Goal: Task Accomplishment & Management: Complete application form

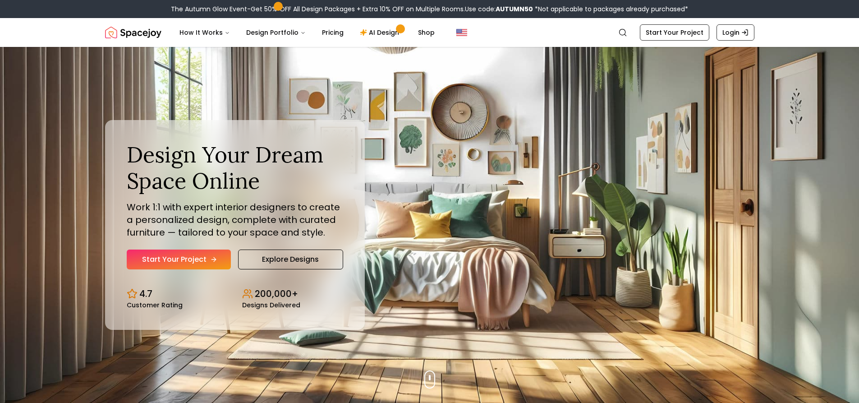
click at [186, 267] on link "Start Your Project" at bounding box center [179, 259] width 104 height 20
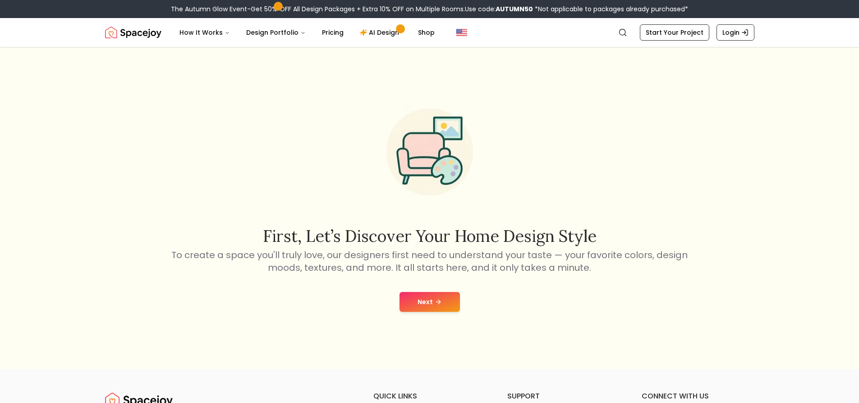
click at [426, 294] on button "Next" at bounding box center [430, 302] width 60 height 20
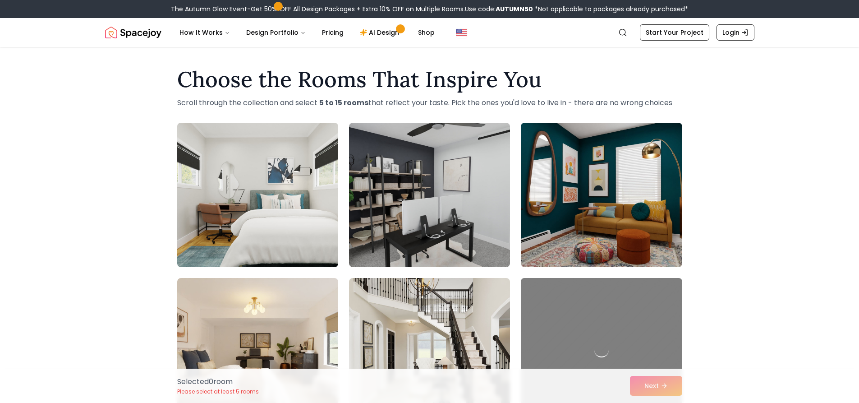
click at [289, 200] on img at bounding box center [257, 195] width 169 height 152
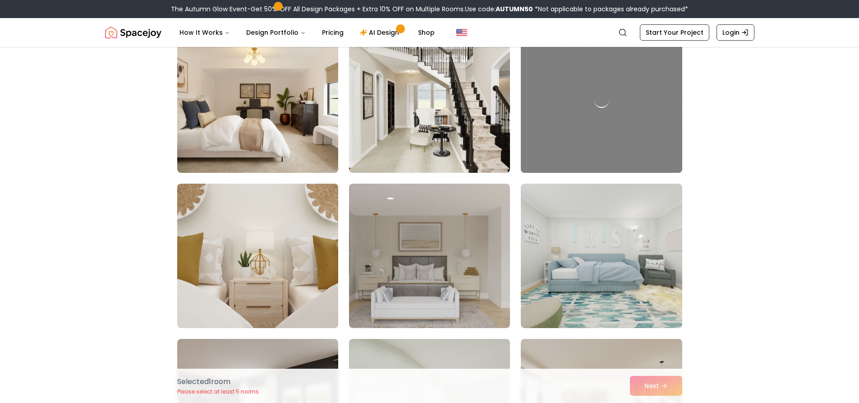
scroll to position [361, 0]
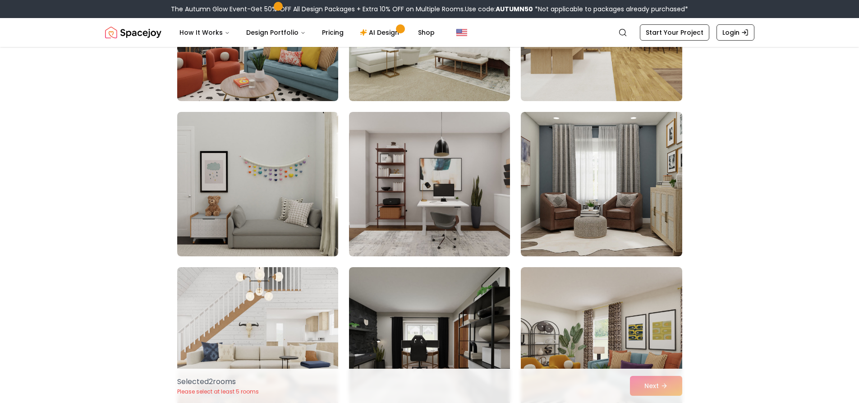
scroll to position [721, 0]
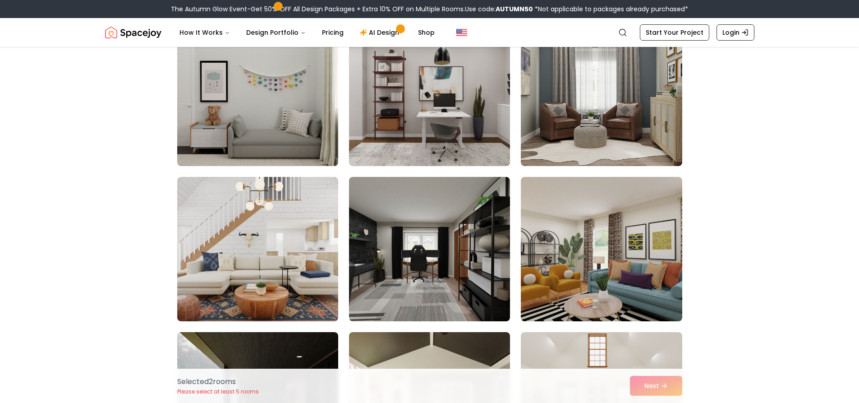
click at [450, 104] on img at bounding box center [429, 94] width 169 height 152
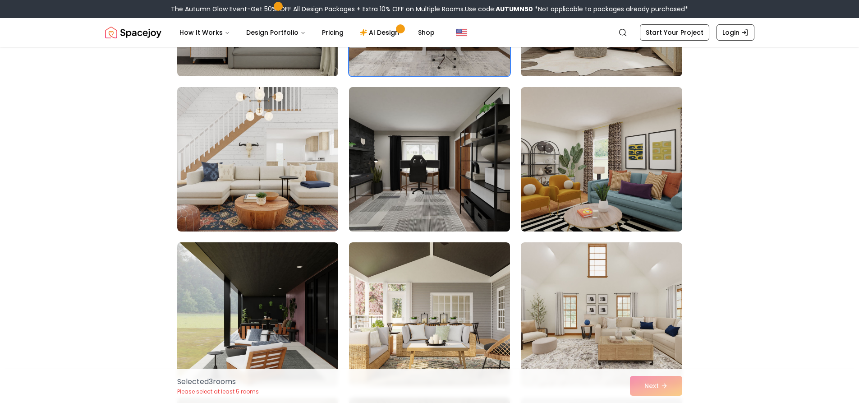
scroll to position [812, 0]
click at [459, 176] on img at bounding box center [429, 159] width 169 height 152
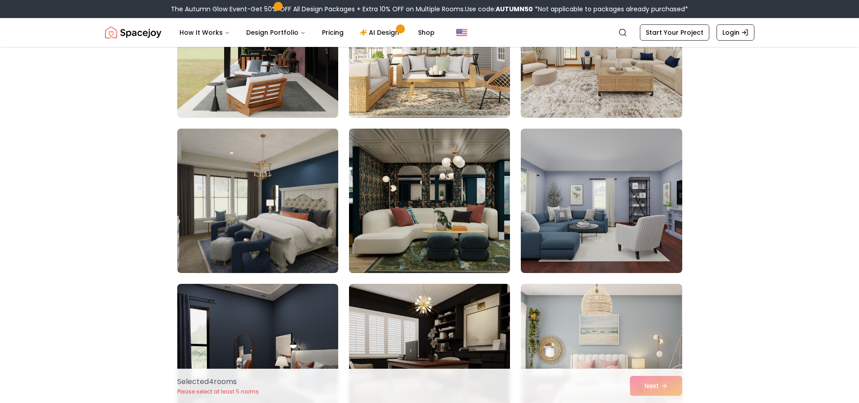
scroll to position [1082, 0]
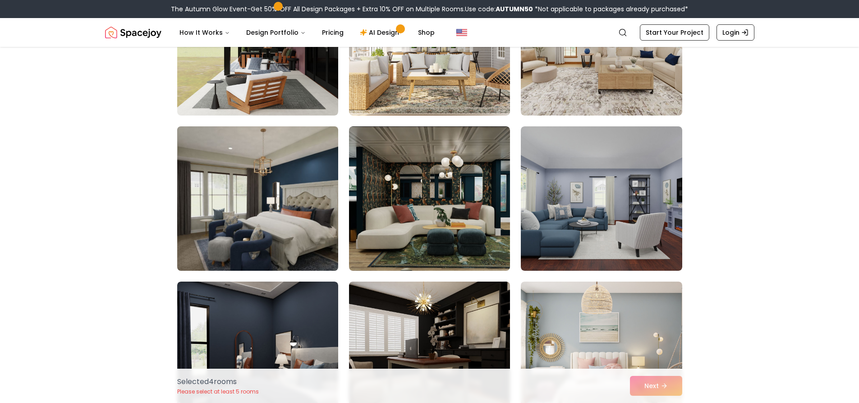
click at [315, 175] on img at bounding box center [257, 199] width 169 height 152
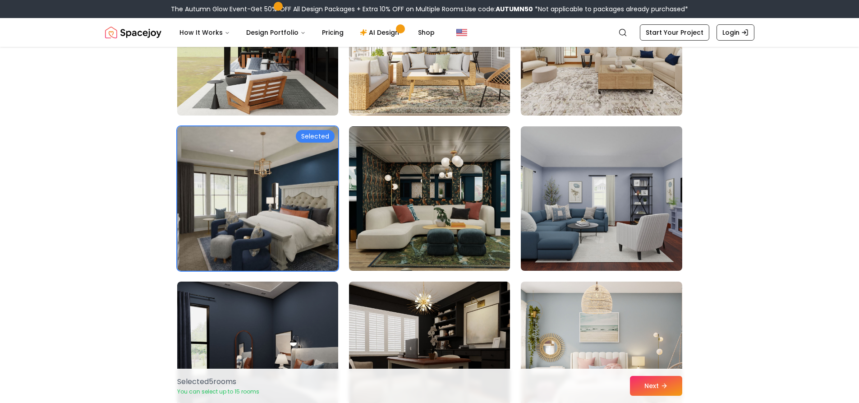
scroll to position [1217, 0]
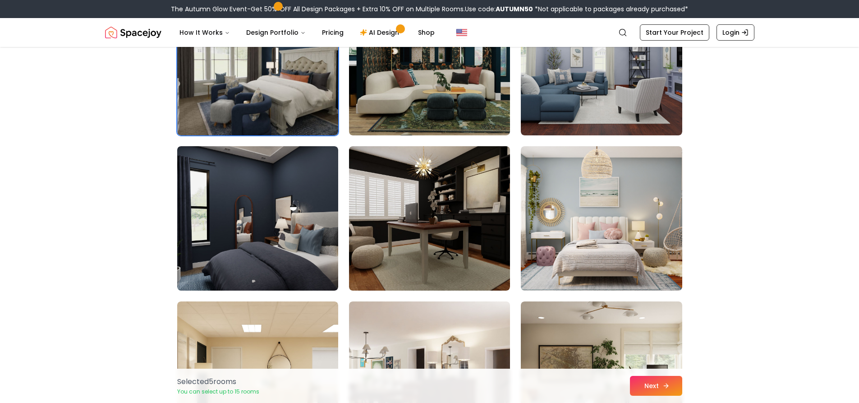
click at [654, 380] on button "Next" at bounding box center [656, 386] width 52 height 20
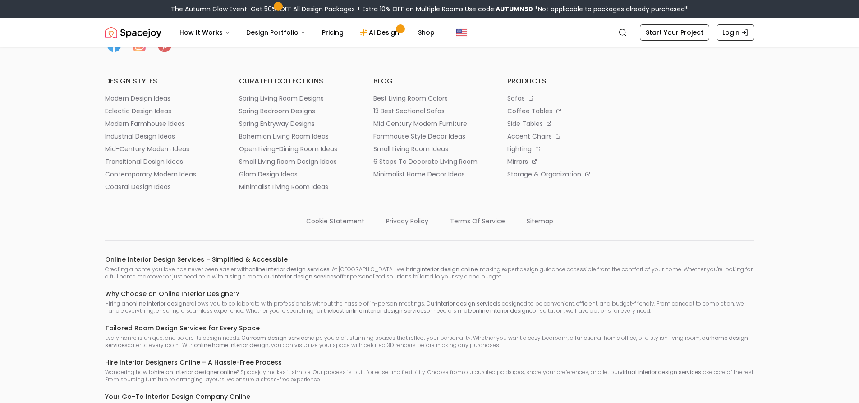
scroll to position [480, 0]
